Goal: Book appointment/travel/reservation

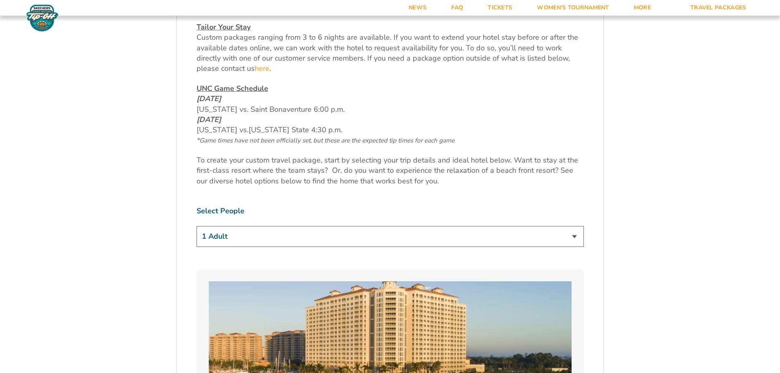
scroll to position [450, 0]
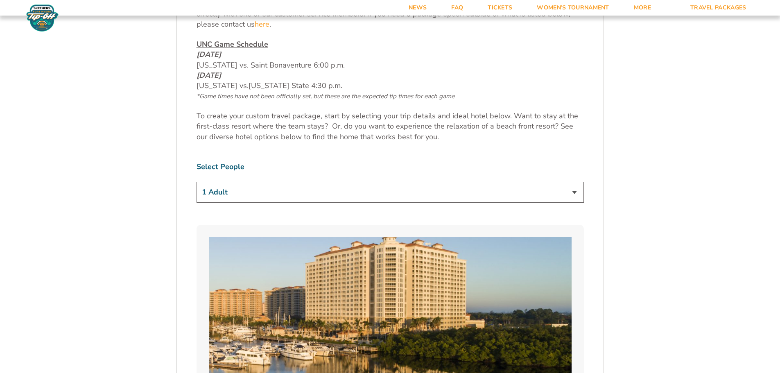
click at [575, 191] on select "1 Adult 2 Adults 3 Adults 4 Adults 2 Adults + 1 Child 2 Adults + 2 Children 2 A…" at bounding box center [390, 192] width 387 height 21
select select "2 Adults + 2 Children"
click at [197, 182] on select "1 Adult 2 Adults 3 Adults 4 Adults 2 Adults + 1 Child 2 Adults + 2 Children 2 A…" at bounding box center [390, 192] width 387 height 21
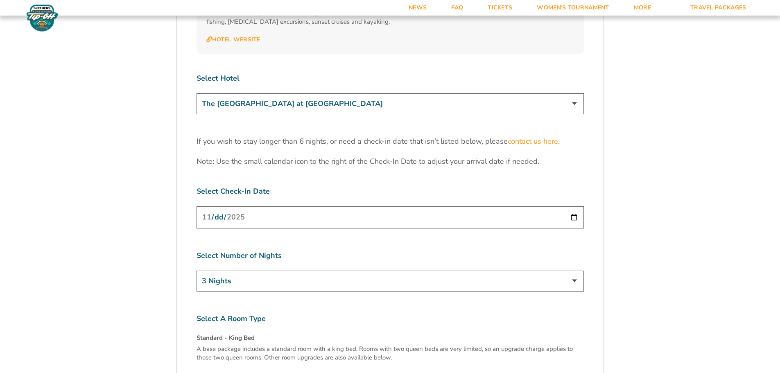
scroll to position [2580, 0]
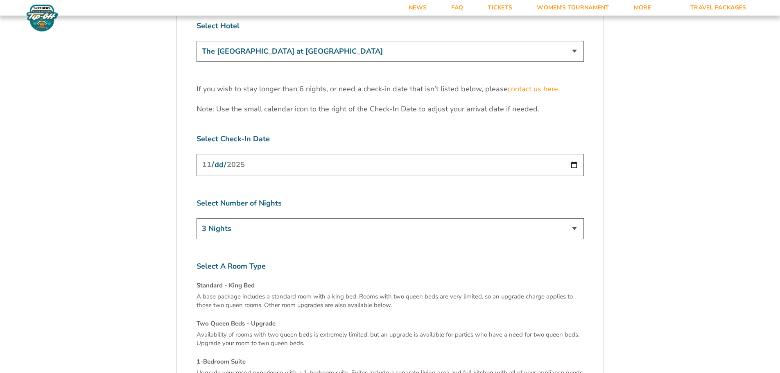
click at [573, 154] on input "[DATE]" at bounding box center [390, 165] width 387 height 22
type input "[DATE]"
click at [232, 218] on select "3 Nights 4 Nights 5 Nights 6 Nights" at bounding box center [390, 228] width 387 height 21
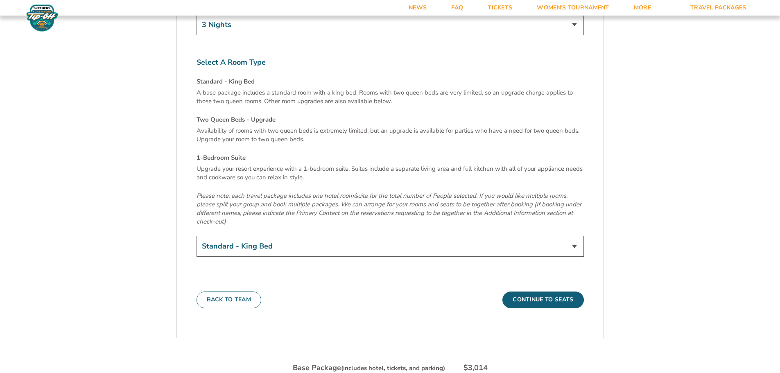
scroll to position [2785, 0]
click at [259, 235] on select "Standard - King Bed Two Queen Beds - Upgrade (+$15 per night) 1-Bedroom Suite (…" at bounding box center [390, 245] width 387 height 21
select select "Two Queen Beds - Upgrade"
click at [197, 235] on select "Standard - King Bed Two Queen Beds - Upgrade (+$15 per night) 1-Bedroom Suite (…" at bounding box center [390, 245] width 387 height 21
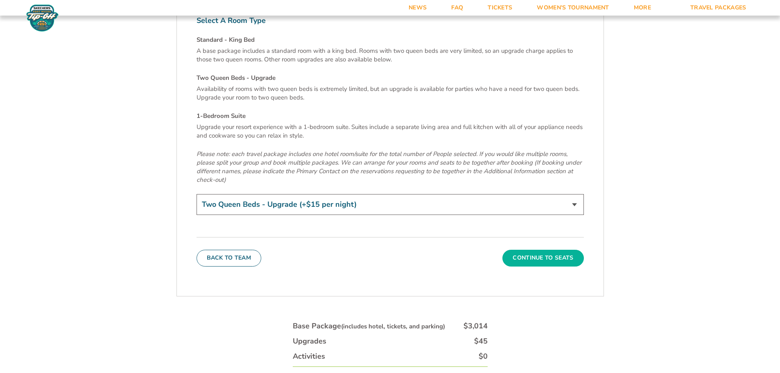
click at [521, 250] on button "Continue To Seats" at bounding box center [542, 258] width 81 height 16
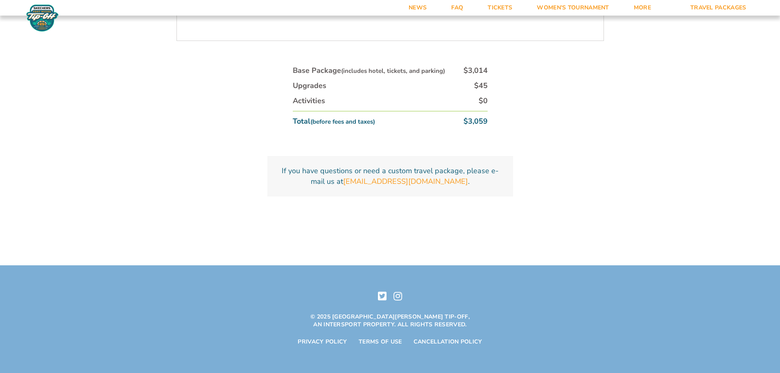
scroll to position [630, 0]
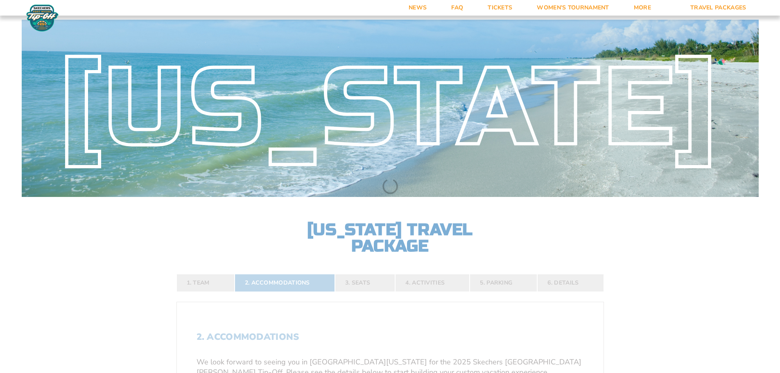
select select "2 Adults + 2 Children"
select select
